Goal: Transaction & Acquisition: Purchase product/service

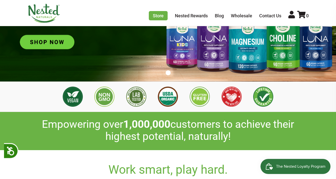
click at [42, 44] on img at bounding box center [168, 22] width 336 height 118
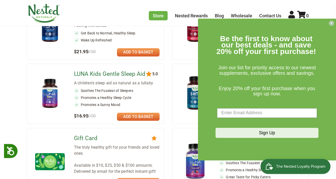
scroll to position [264, 0]
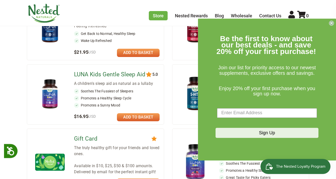
click at [332, 23] on circle "Close dialog" at bounding box center [331, 23] width 5 height 5
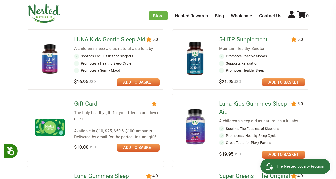
scroll to position [298, 0]
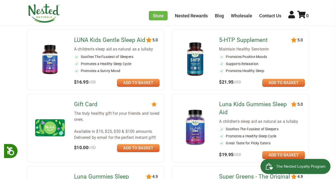
click at [195, 61] on img at bounding box center [195, 59] width 30 height 39
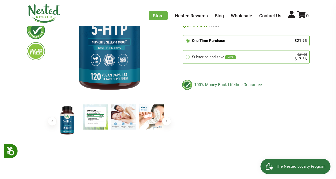
scroll to position [138, 0]
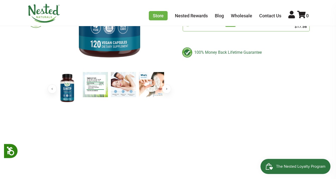
click at [96, 87] on img at bounding box center [95, 84] width 25 height 25
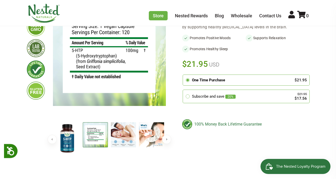
scroll to position [0, 0]
